Goal: Book appointment/travel/reservation

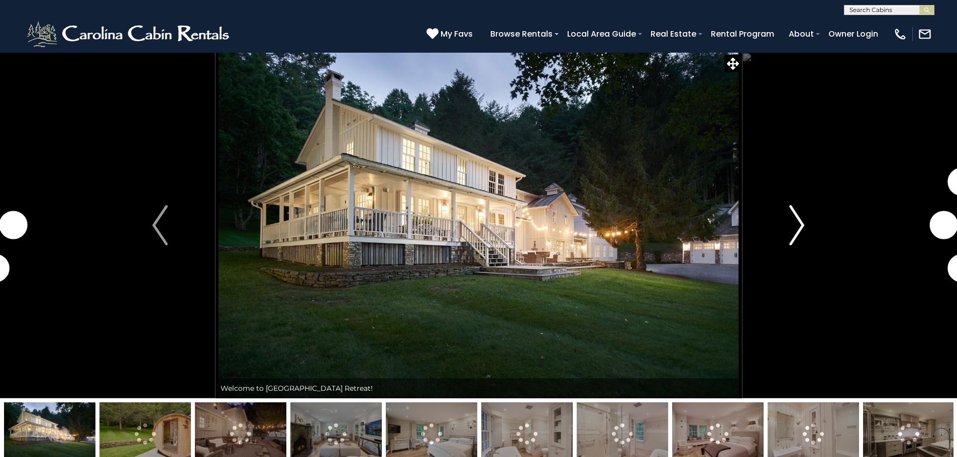
click at [801, 224] on img "Next" at bounding box center [796, 225] width 15 height 40
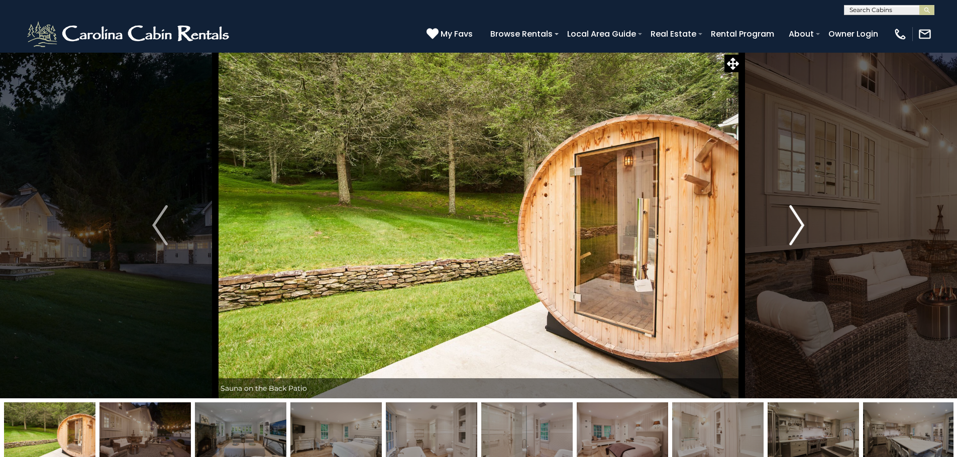
click at [801, 224] on img "Next" at bounding box center [796, 225] width 15 height 40
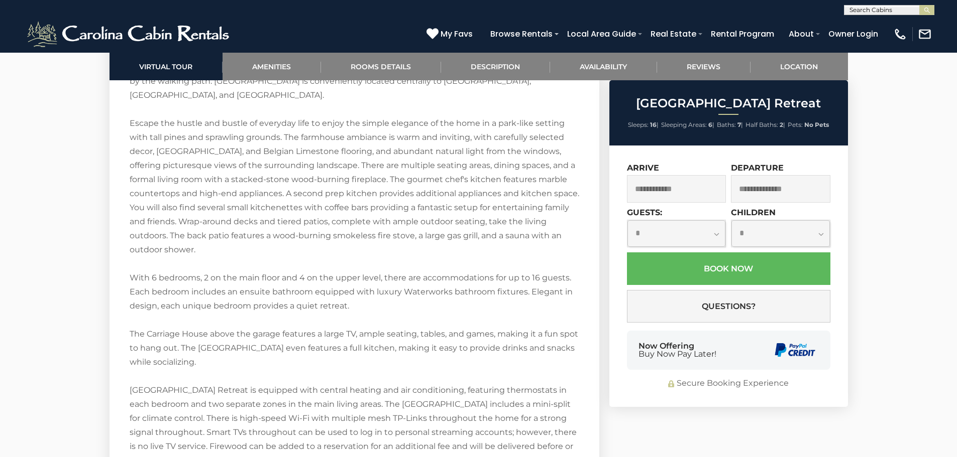
scroll to position [1657, 0]
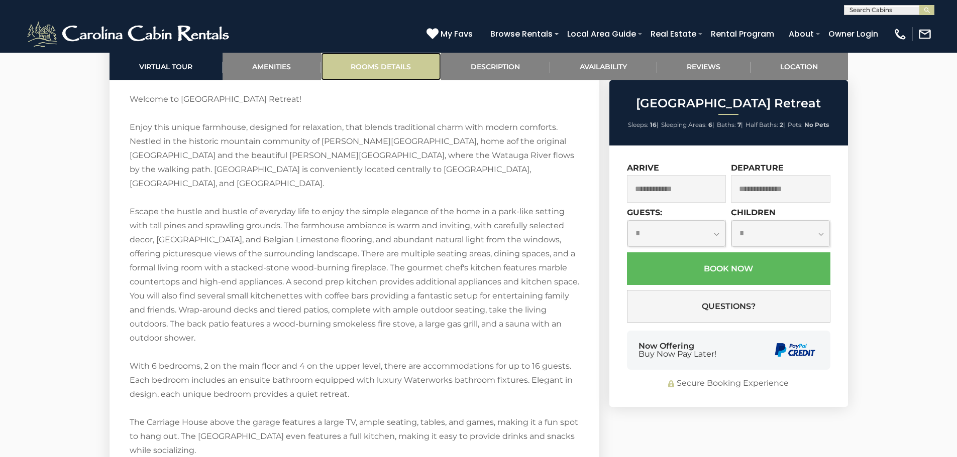
click at [378, 67] on link "Rooms Details" at bounding box center [381, 67] width 120 height 28
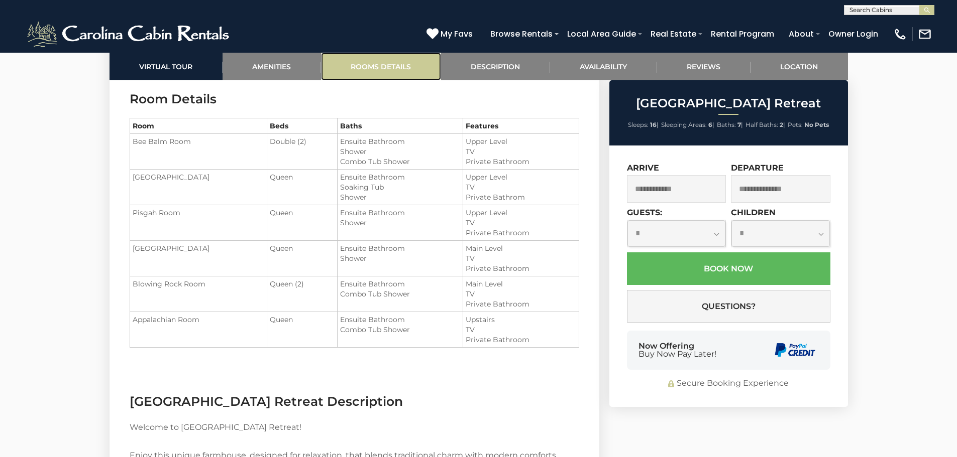
scroll to position [1328, 0]
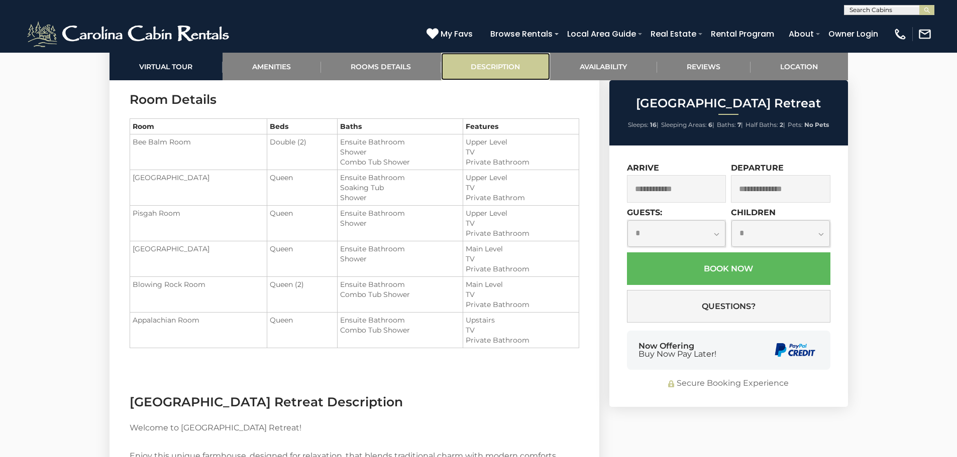
click at [502, 64] on link "Description" at bounding box center [495, 67] width 109 height 28
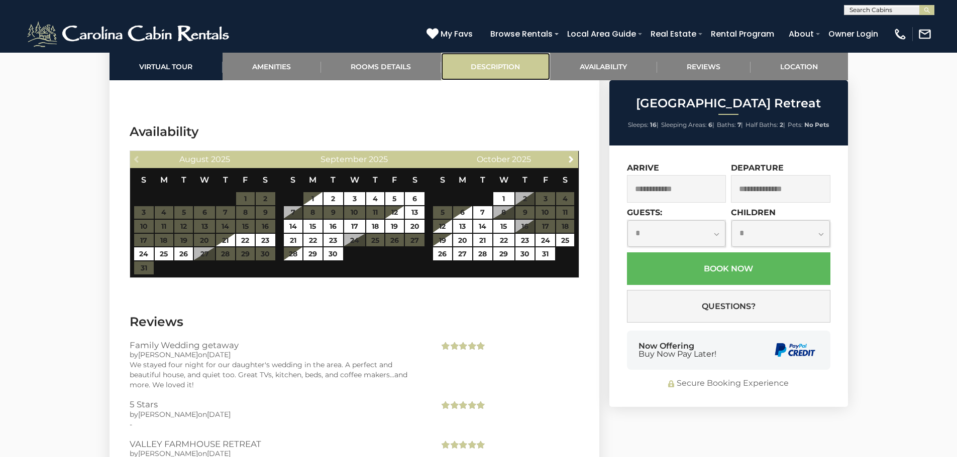
scroll to position [2334, 0]
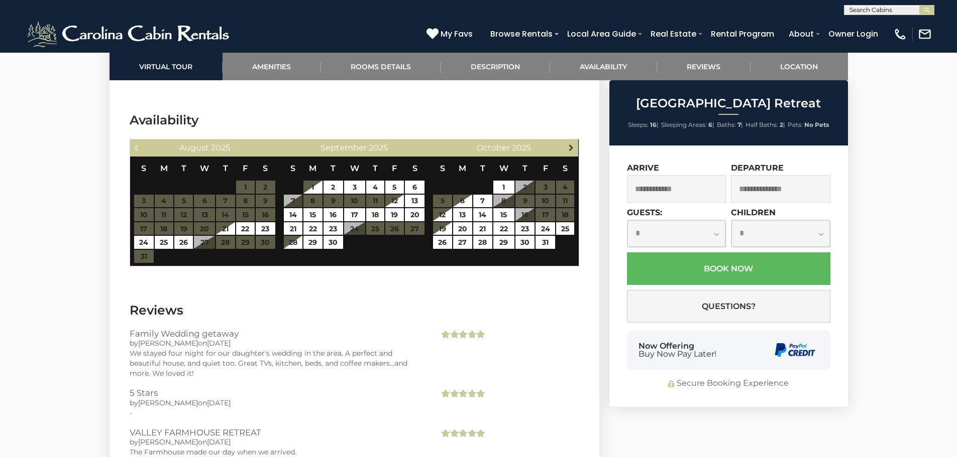
click at [571, 144] on span "Next" at bounding box center [571, 148] width 8 height 8
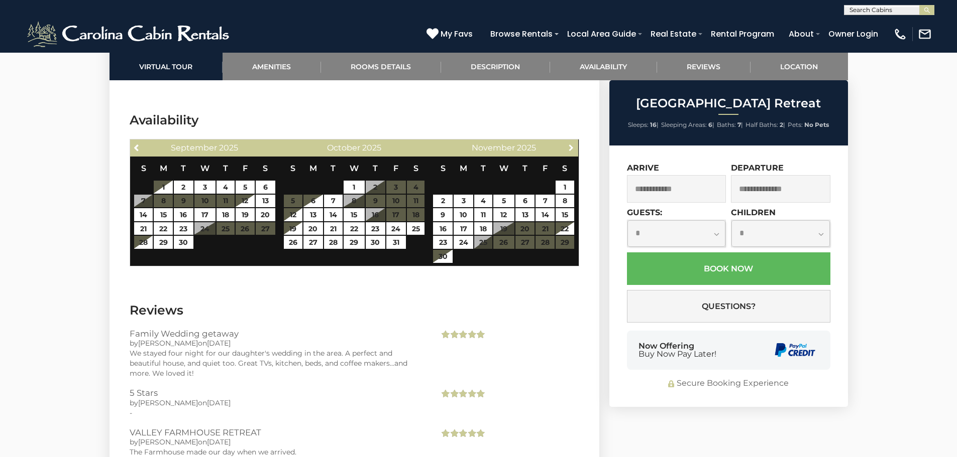
click at [571, 144] on span "Next" at bounding box center [571, 148] width 8 height 8
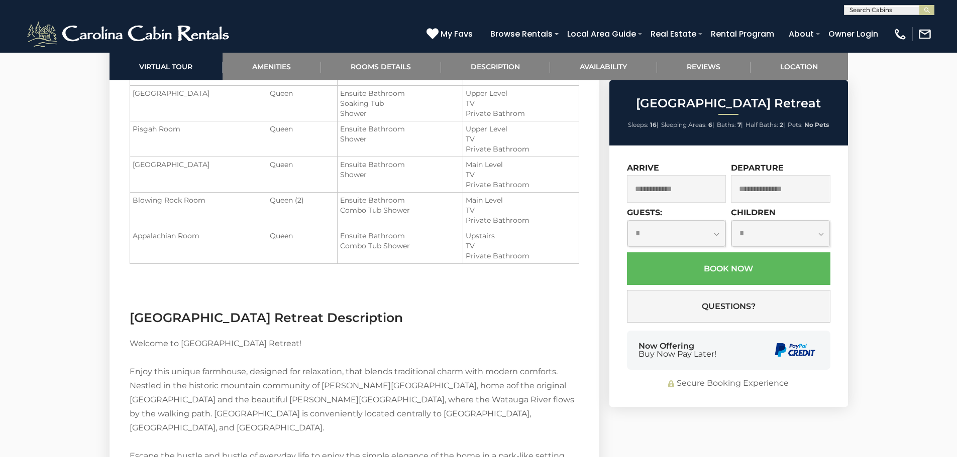
scroll to position [1430, 0]
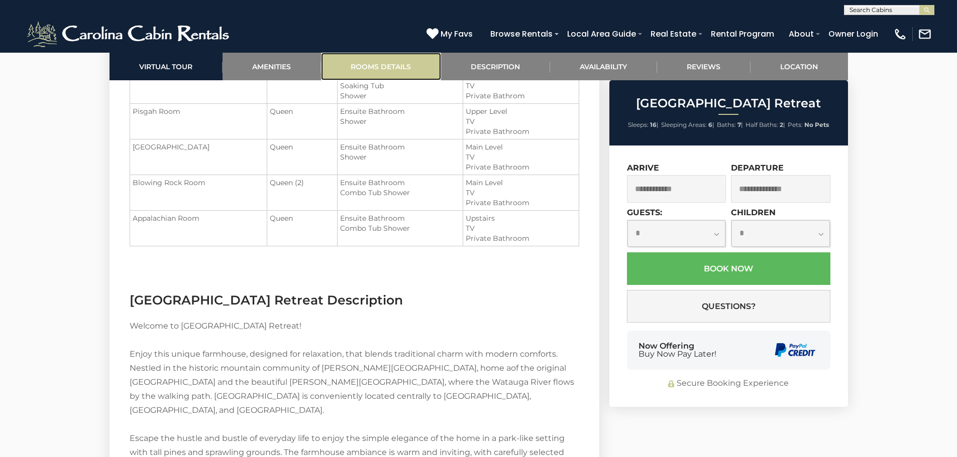
click at [377, 61] on link "Rooms Details" at bounding box center [381, 67] width 120 height 28
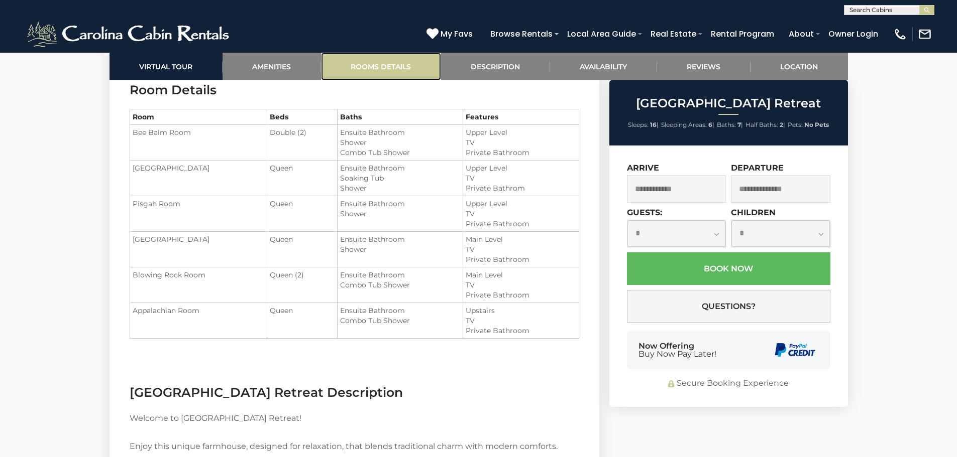
scroll to position [1328, 0]
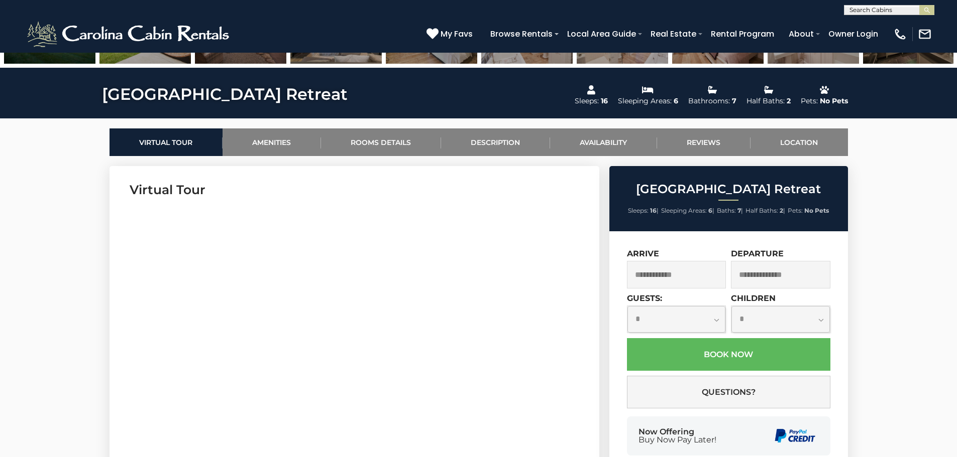
scroll to position [452, 0]
